Goal: Task Accomplishment & Management: Use online tool/utility

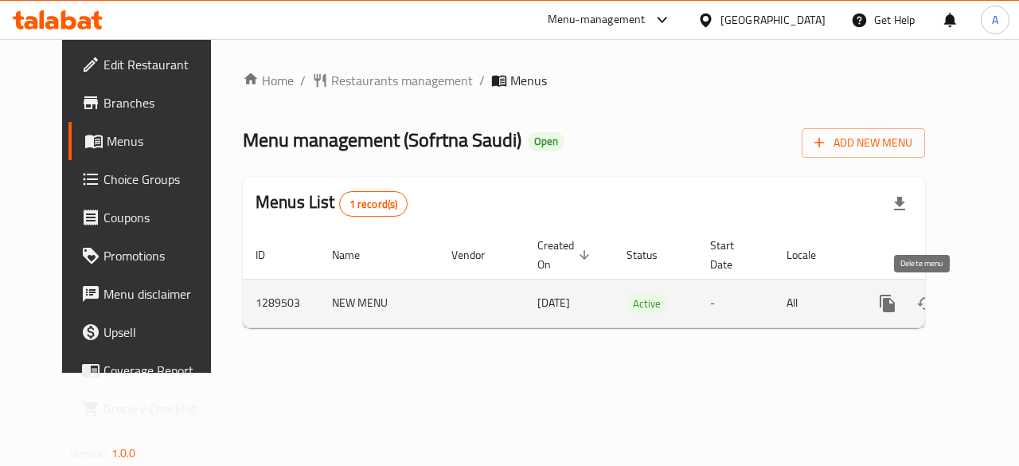
click at [993, 300] on icon "enhanced table" at bounding box center [1002, 303] width 19 height 19
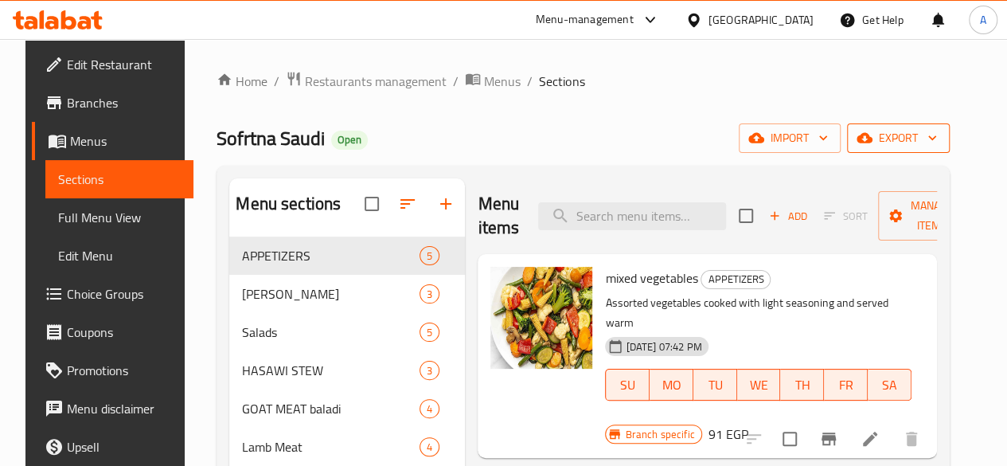
click at [932, 139] on span "export" at bounding box center [898, 138] width 77 height 20
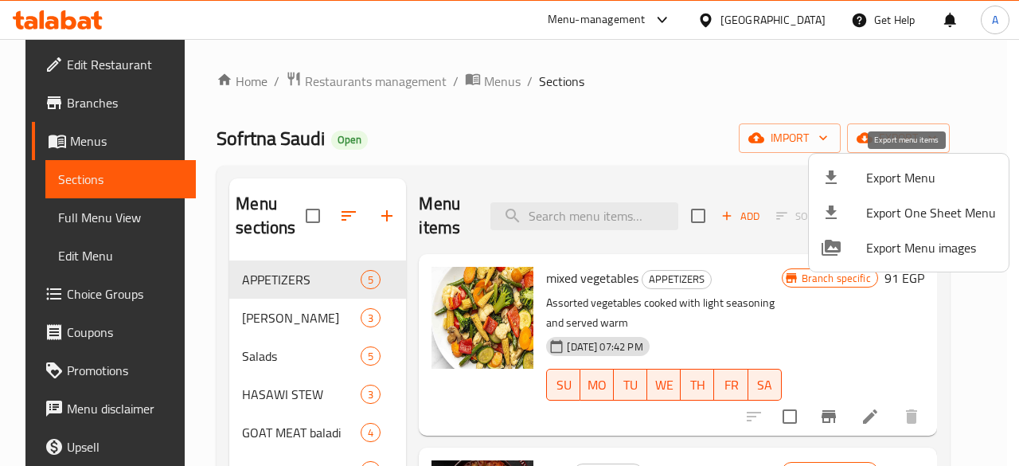
click at [866, 178] on span "Export Menu" at bounding box center [931, 177] width 130 height 19
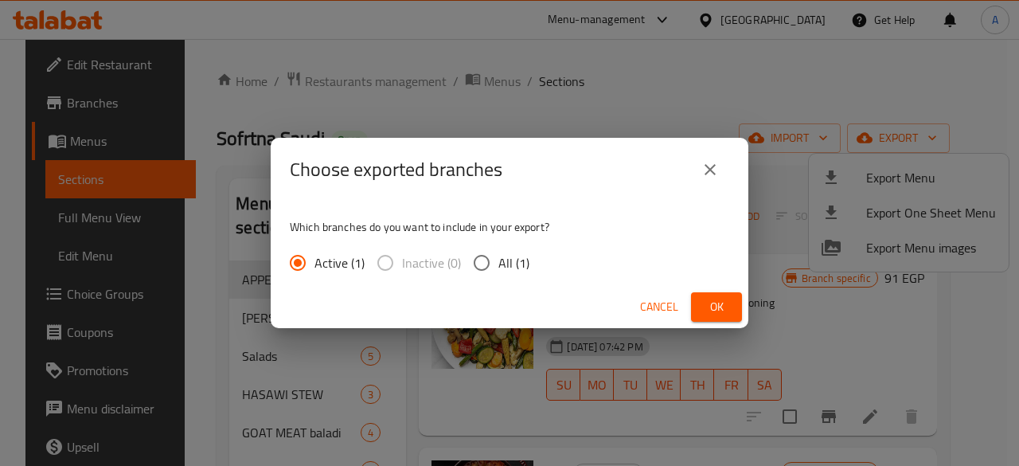
click at [676, 294] on button "Cancel" at bounding box center [659, 306] width 51 height 29
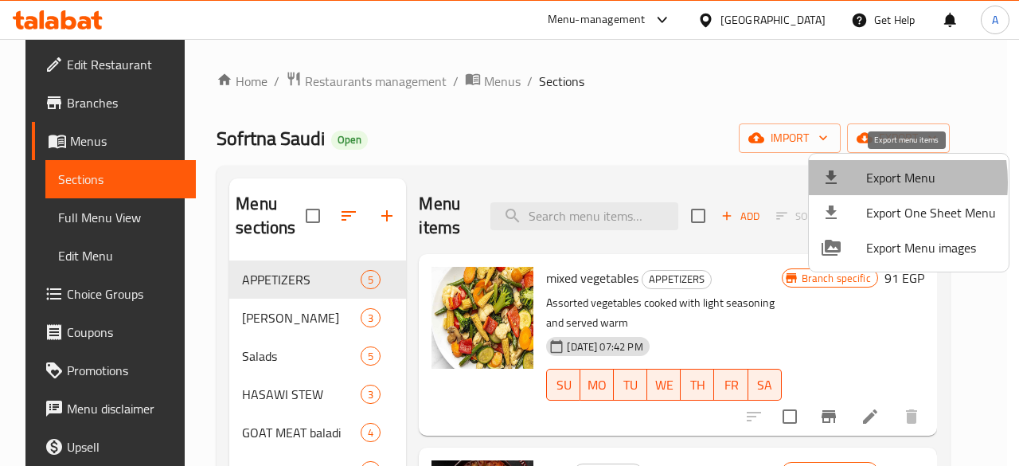
click at [845, 182] on div at bounding box center [843, 177] width 45 height 19
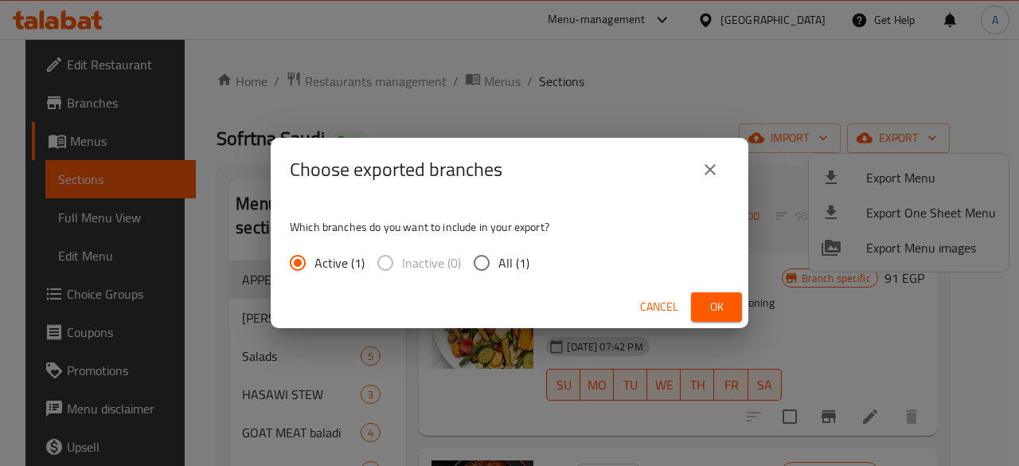
click at [727, 297] on span "Ok" at bounding box center [716, 307] width 25 height 20
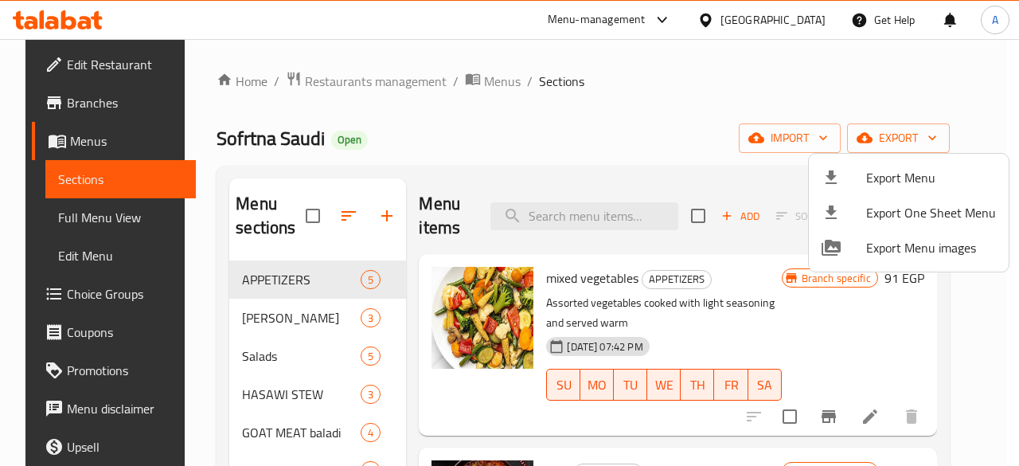
click at [67, 114] on div at bounding box center [509, 233] width 1019 height 466
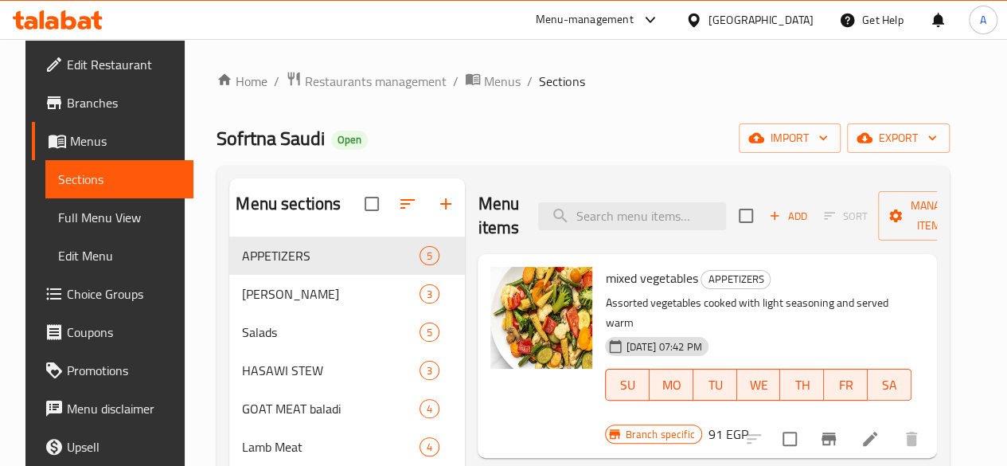
click at [67, 102] on span "Branches" at bounding box center [124, 102] width 114 height 19
